Goal: Task Accomplishment & Management: Complete application form

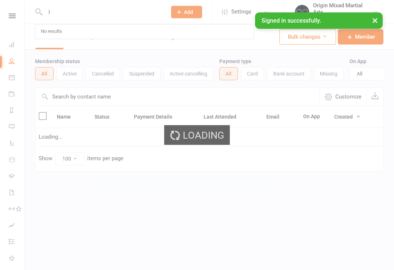
select select "100"
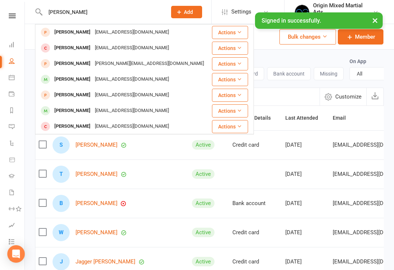
type input "[PERSON_NAME]"
click at [93, 34] on div "[EMAIL_ADDRESS][DOMAIN_NAME]" at bounding box center [132, 32] width 78 height 11
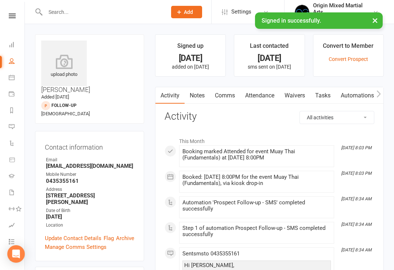
click at [299, 92] on link "Waivers" at bounding box center [294, 95] width 31 height 17
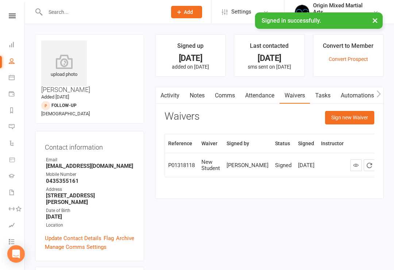
click at [353, 114] on button "Sign new Waiver" at bounding box center [349, 117] width 49 height 13
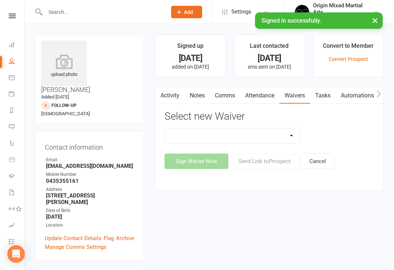
click at [279, 131] on select "Change of Payment Details Membership Casual Membership Casual (Cash/EFTPOS) Mem…" at bounding box center [233, 135] width 136 height 15
select select "6284"
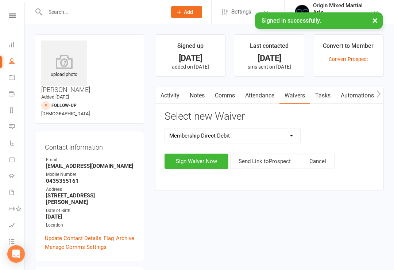
click at [205, 156] on button "Sign Waiver Now" at bounding box center [196, 161] width 64 height 15
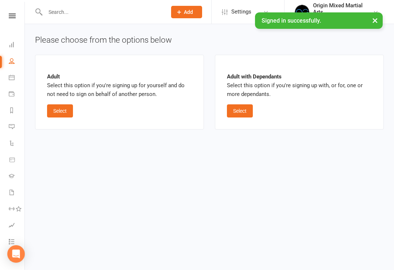
click at [61, 110] on button "Select" at bounding box center [60, 110] width 26 height 13
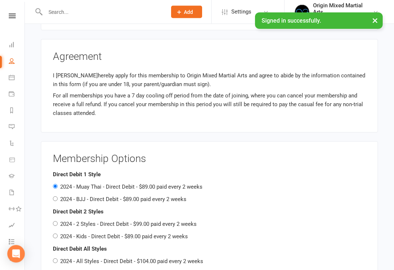
scroll to position [484, 0]
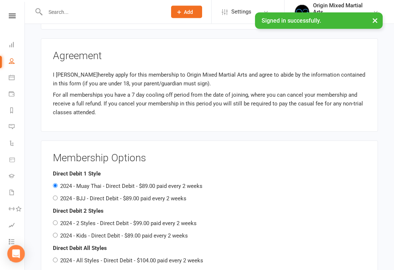
click at [134, 220] on label "2024 - 2 Styles - Direct Debit - $99.00 paid every 2 weeks" at bounding box center [128, 223] width 136 height 7
click at [58, 221] on input "2024 - 2 Styles - Direct Debit - $99.00 paid every 2 weeks" at bounding box center [55, 223] width 5 height 5
radio input "true"
radio input "false"
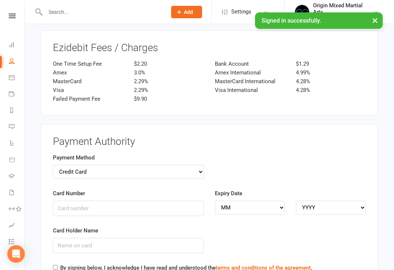
scroll to position [849, 0]
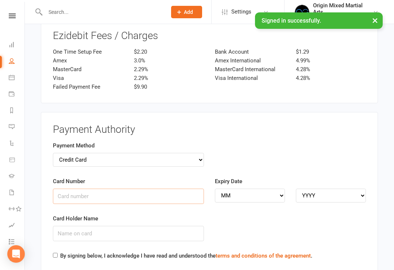
click at [168, 189] on input "Card Number" at bounding box center [128, 196] width 151 height 15
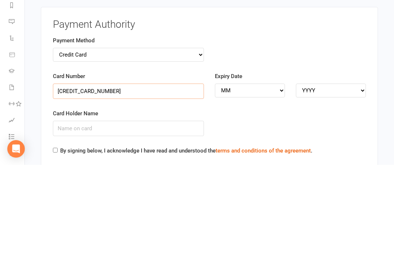
type input "[CREDIT_CARD_NUMBER]"
click at [265, 189] on select "MM 01 02 03 04 05 06 07 08 09 10 11 12" at bounding box center [250, 196] width 70 height 14
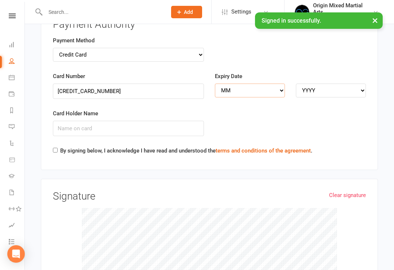
select select "05"
click at [324, 84] on select "YYYY 2025 2026 2027 2028 2029 2030 2031 2032 2033 2034" at bounding box center [331, 91] width 70 height 14
select select "2027"
click at [146, 121] on input "Card Holder Name" at bounding box center [128, 128] width 151 height 15
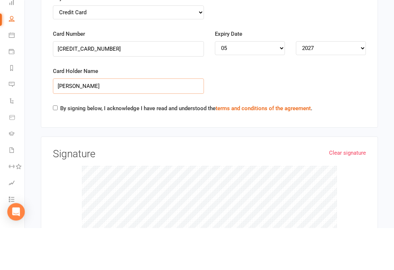
type input "[PERSON_NAME]"
click at [54, 148] on input "By signing below, I acknowledge I have read and understood the terms and condit…" at bounding box center [55, 150] width 5 height 5
checkbox input "true"
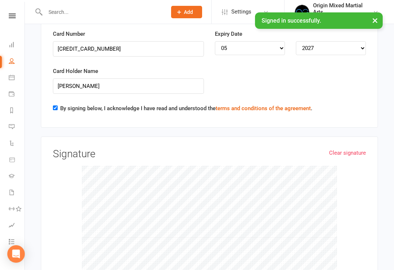
click at [361, 148] on link "Clear signature" at bounding box center [347, 152] width 37 height 9
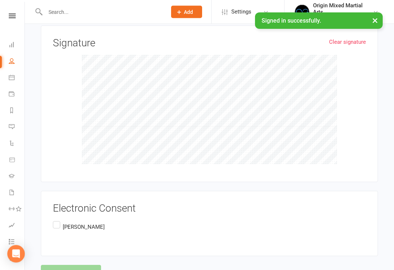
scroll to position [1109, 0]
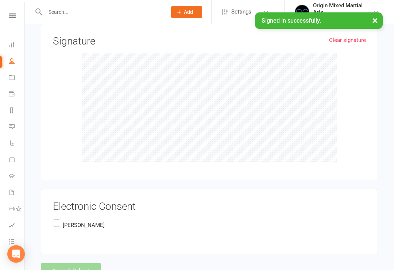
click at [53, 218] on label "[PERSON_NAME]" at bounding box center [79, 225] width 52 height 14
click at [53, 218] on input "[PERSON_NAME]" at bounding box center [55, 218] width 5 height 0
click at [89, 263] on button "Agree & Submit" at bounding box center [71, 270] width 60 height 15
